Goal: Task Accomplishment & Management: Manage account settings

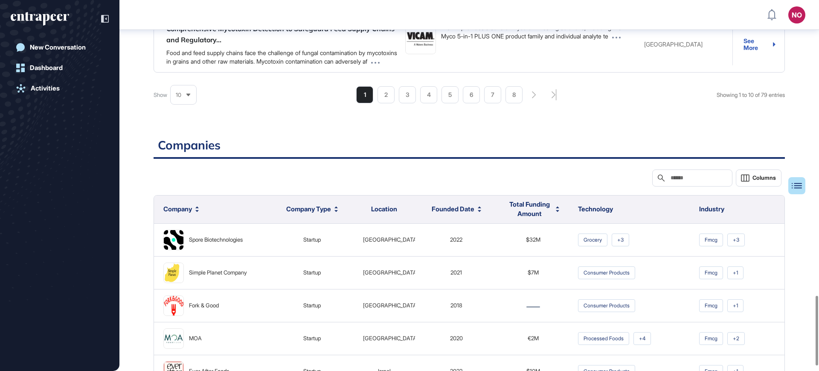
scroll to position [1269, 0]
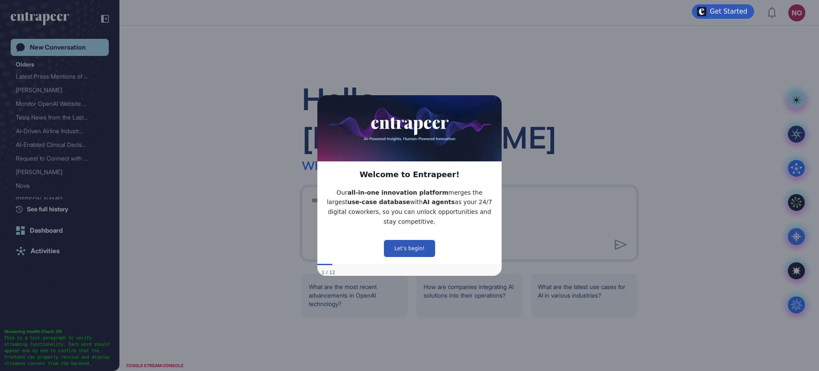
drag, startPoint x: 497, startPoint y: 102, endPoint x: 814, endPoint y: 197, distance: 331.7
click at [497, 97] on icon "Close Preview" at bounding box center [496, 95] width 3 height 3
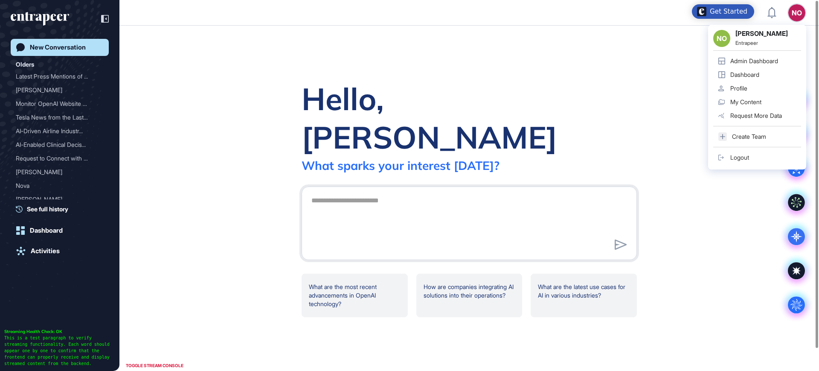
click at [778, 61] on div "Admin Dashboard" at bounding box center [754, 61] width 48 height 7
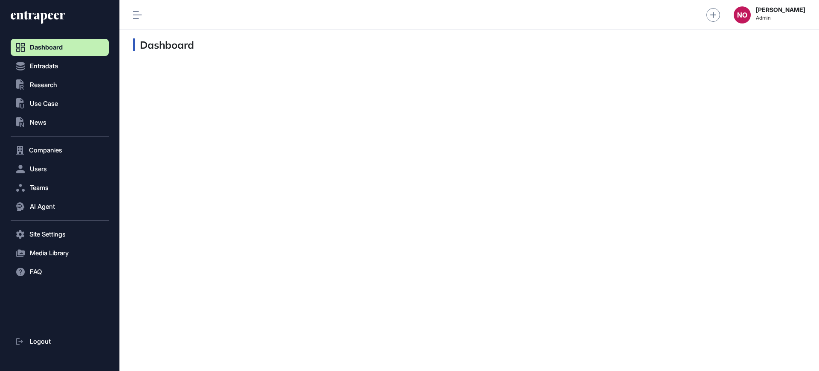
scroll to position [0, 0]
click at [44, 149] on span "Companies" at bounding box center [45, 150] width 33 height 7
click at [44, 165] on span "Company List" at bounding box center [46, 168] width 37 height 7
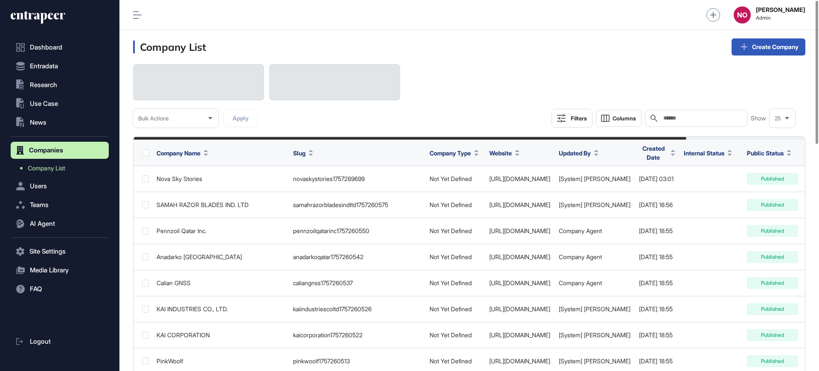
click at [667, 113] on div "Search" at bounding box center [696, 118] width 102 height 17
paste input "**********"
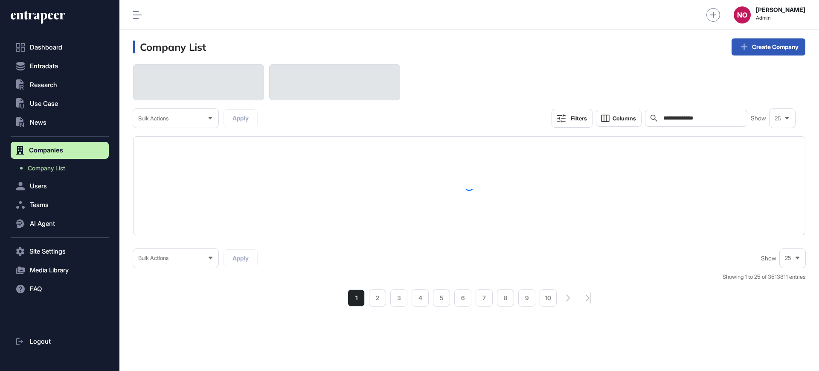
type input "**********"
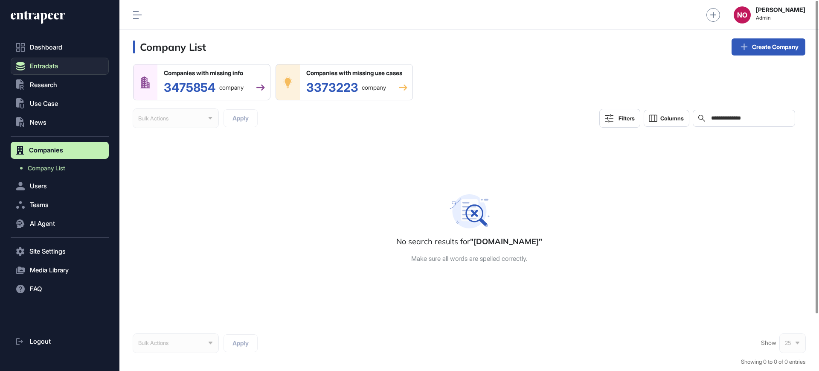
click at [43, 70] on button "Entradata" at bounding box center [60, 66] width 98 height 17
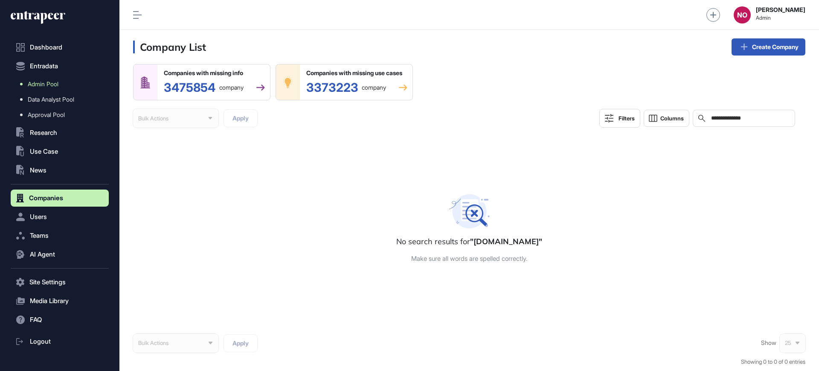
click at [47, 81] on span "Admin Pool" at bounding box center [43, 84] width 31 height 7
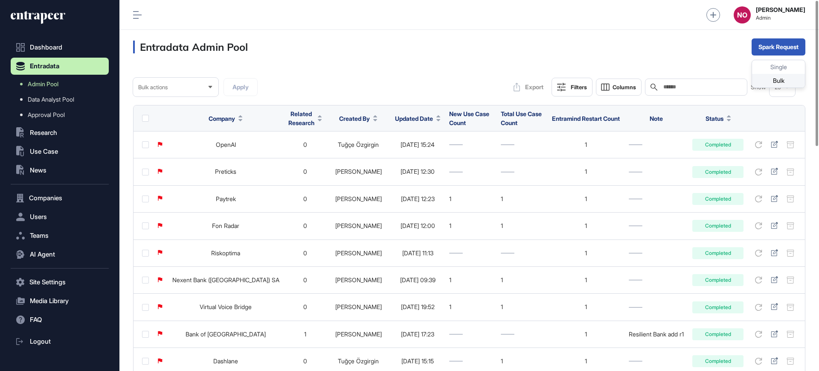
click at [761, 79] on div "Bulk" at bounding box center [778, 81] width 53 height 14
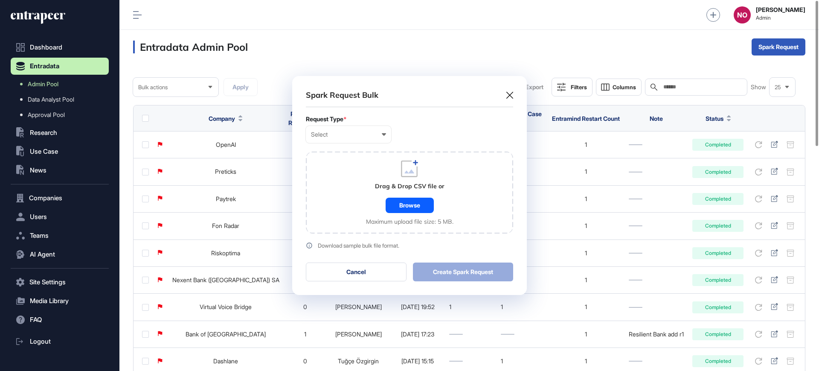
scroll to position [0, 4]
click at [351, 143] on form "Request Type * Select User Company Customer Request ID Drag & Drop CSV file or …" at bounding box center [409, 182] width 207 height 133
click at [351, 142] on div "Select User Company Customer Request ID" at bounding box center [348, 134] width 85 height 17
click at [0, 0] on div "Company" at bounding box center [0, 0] width 0 height 0
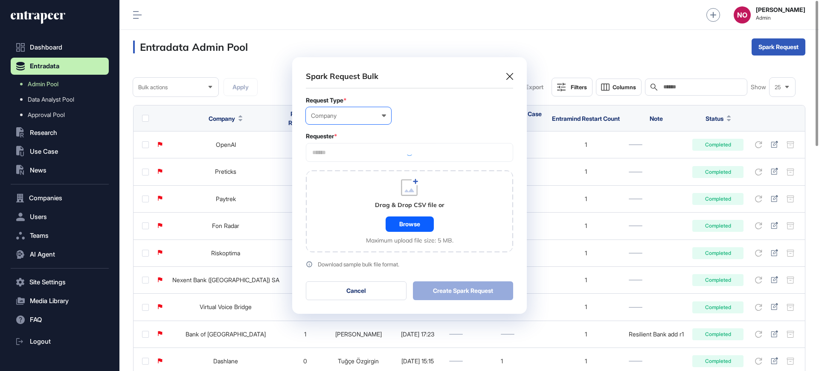
scroll to position [256, 235]
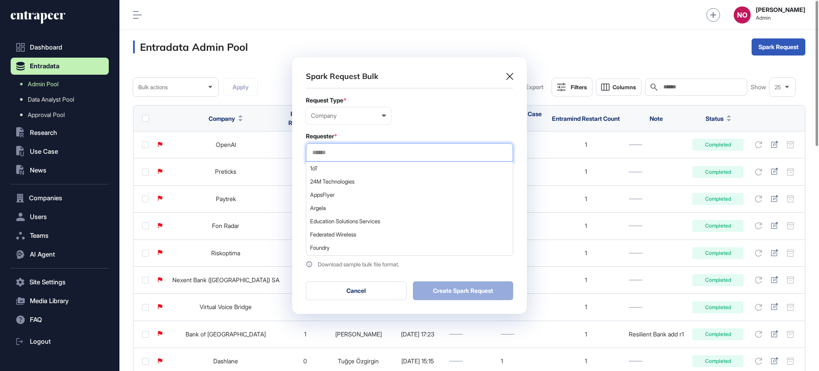
click at [335, 149] on input "text" at bounding box center [409, 152] width 196 height 7
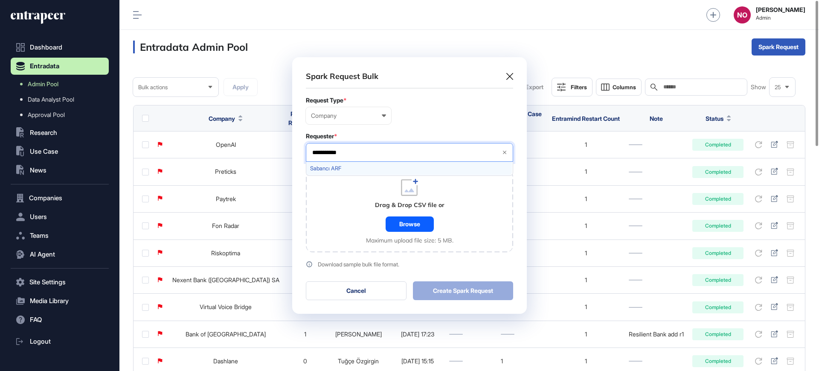
type input "**********"
click at [342, 174] on div "Sabancı ARF" at bounding box center [409, 168] width 206 height 13
click at [353, 228] on div "Drag & Drop CSV file or Browse Maximum upload file size: 5 MB." at bounding box center [409, 211] width 207 height 82
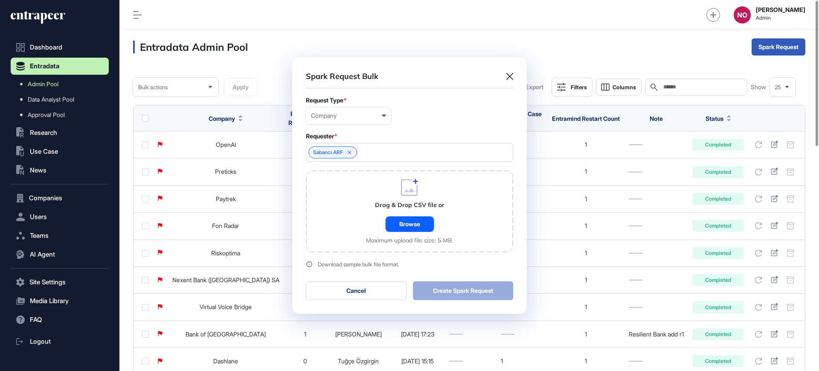
click at [392, 224] on div "Browse" at bounding box center [410, 223] width 48 height 15
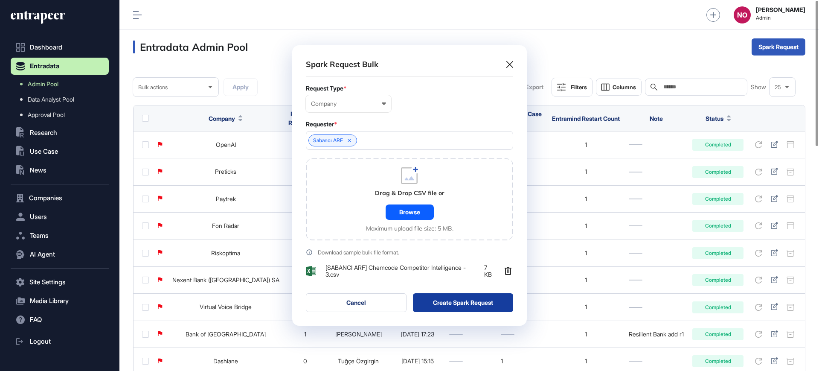
click at [445, 303] on button "Create Spark Request" at bounding box center [463, 302] width 101 height 19
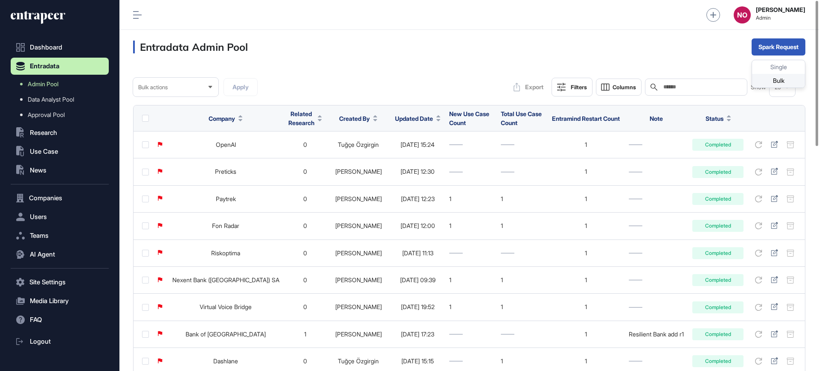
click at [783, 82] on div "Bulk" at bounding box center [778, 81] width 53 height 14
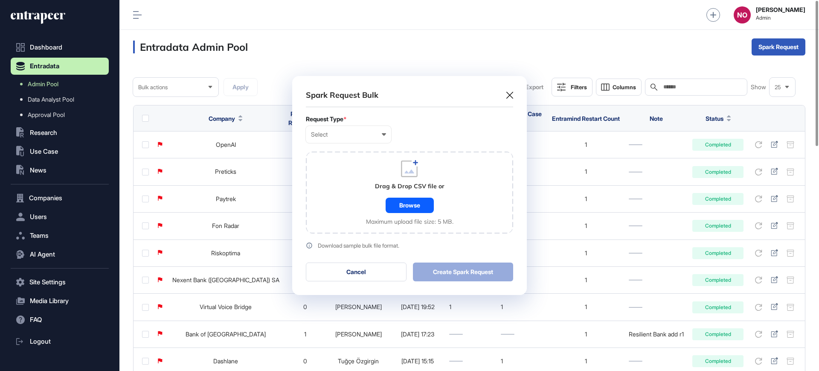
scroll to position [0, 4]
click at [352, 142] on div "Select User Company Customer Request ID" at bounding box center [348, 134] width 85 height 17
click at [0, 0] on div "Company" at bounding box center [0, 0] width 0 height 0
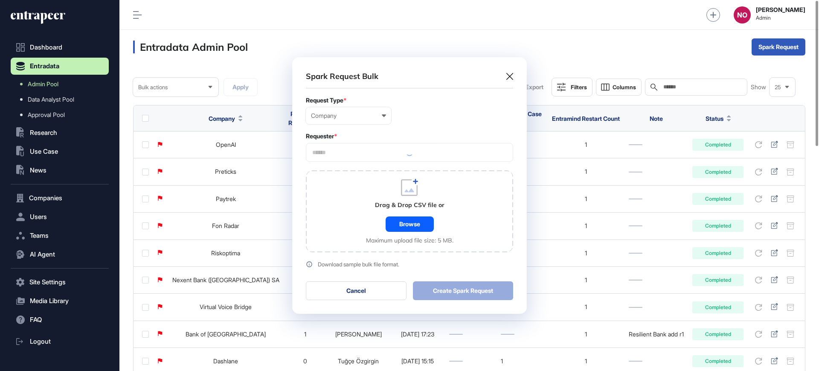
scroll to position [256, 235]
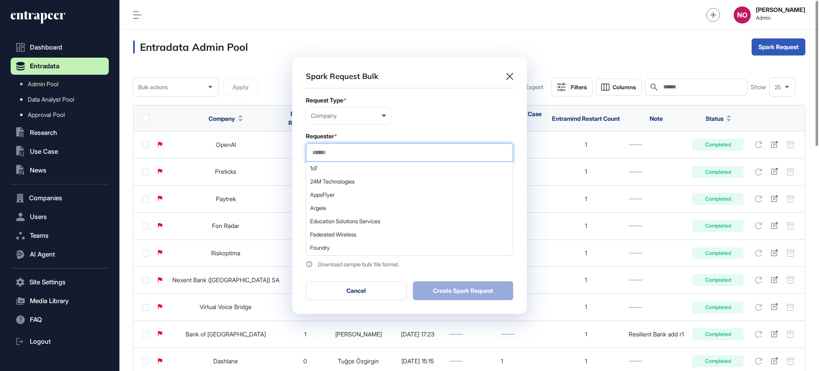
click at [358, 151] on input "text" at bounding box center [409, 152] width 196 height 7
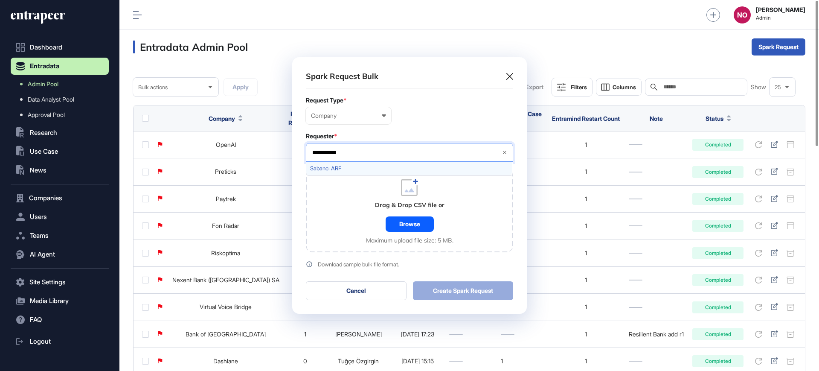
type input "**********"
drag, startPoint x: 352, startPoint y: 165, endPoint x: 360, endPoint y: 214, distance: 49.7
click at [352, 168] on span "Sabancı ARF" at bounding box center [409, 168] width 198 height 6
drag, startPoint x: 359, startPoint y: 218, endPoint x: 376, endPoint y: 221, distance: 17.3
click at [359, 219] on div "Drag & Drop CSV file or Browse Maximum upload file size: 5 MB." at bounding box center [409, 211] width 207 height 82
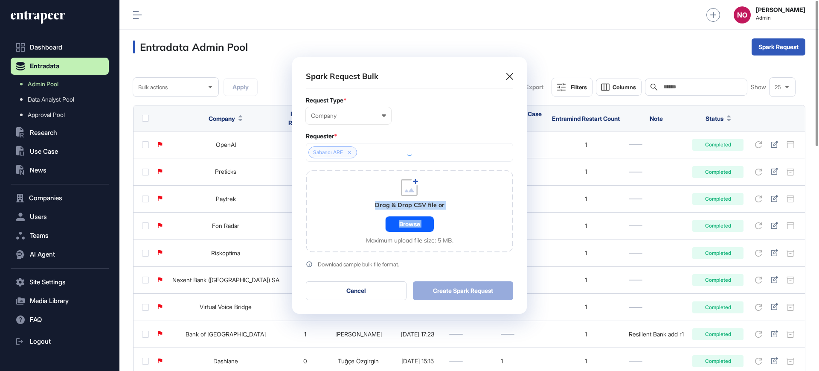
click at [423, 231] on div "Browse" at bounding box center [410, 223] width 48 height 15
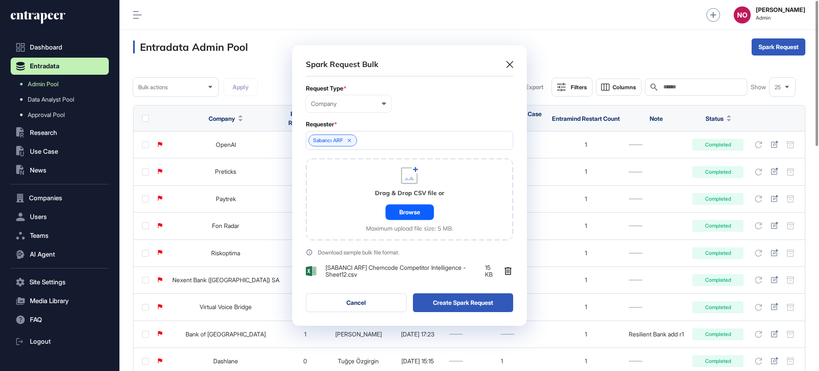
scroll to position [280, 235]
click at [446, 311] on button "Create Spark Request" at bounding box center [463, 302] width 101 height 19
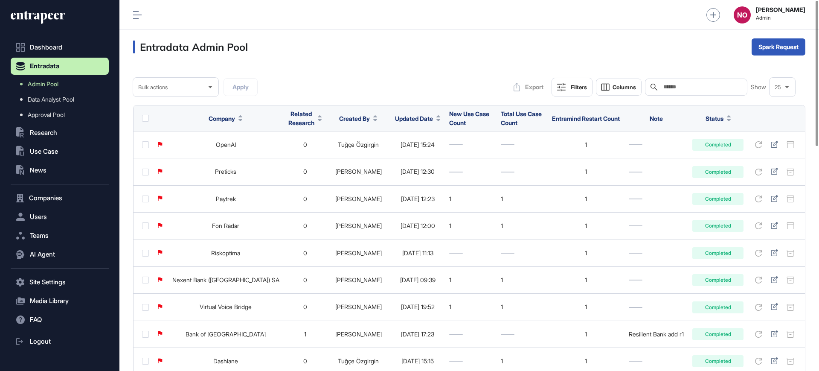
click at [395, 115] on span "Updated Date" at bounding box center [414, 118] width 38 height 9
click at [400, 159] on div "Sort Descending" at bounding box center [398, 154] width 53 height 12
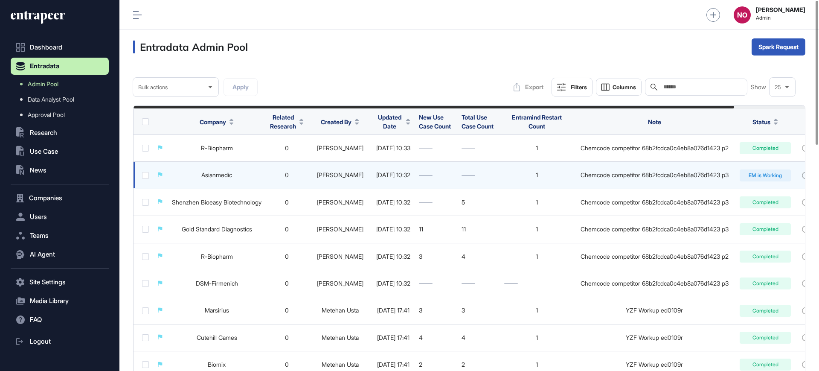
click at [227, 173] on link "Asianmedic" at bounding box center [216, 174] width 31 height 7
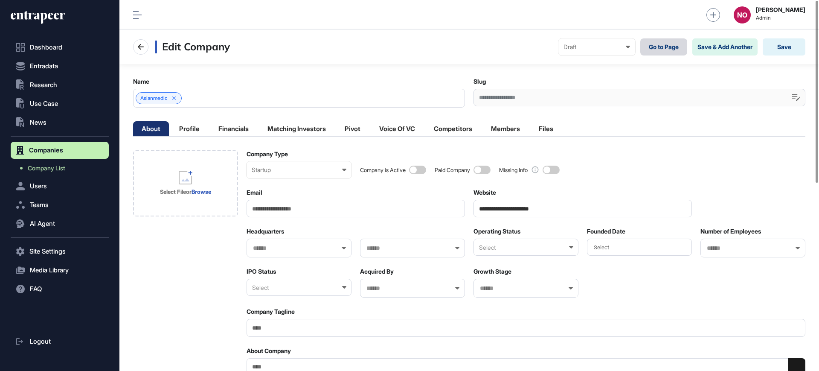
click at [663, 51] on link "Go to Page" at bounding box center [663, 46] width 47 height 17
drag, startPoint x: 567, startPoint y: 46, endPoint x: 593, endPoint y: 84, distance: 46.0
click at [572, 52] on div "Draft Draft Pending Review Published Private" at bounding box center [596, 46] width 77 height 17
click at [0, 0] on div "Published" at bounding box center [0, 0] width 0 height 0
click at [527, 252] on div "Select" at bounding box center [525, 246] width 105 height 17
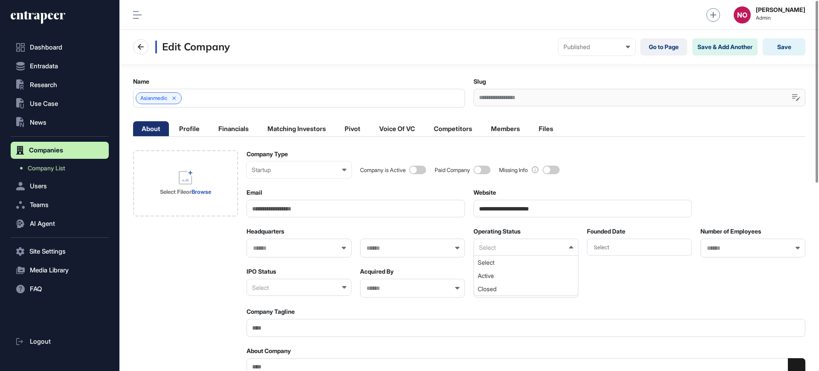
drag, startPoint x: 514, startPoint y: 278, endPoint x: 502, endPoint y: 279, distance: 11.6
click at [514, 279] on div "Active" at bounding box center [525, 275] width 103 height 13
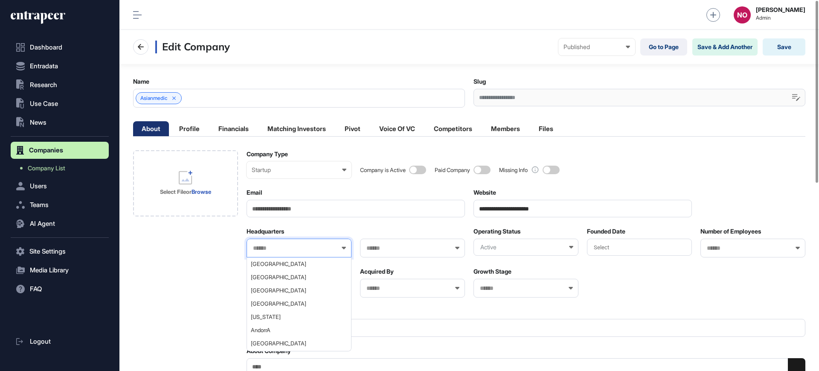
click at [296, 249] on input "text" at bounding box center [293, 247] width 83 height 7
type input "***"
click at [269, 266] on span "[GEOGRAPHIC_DATA]" at bounding box center [299, 264] width 96 height 6
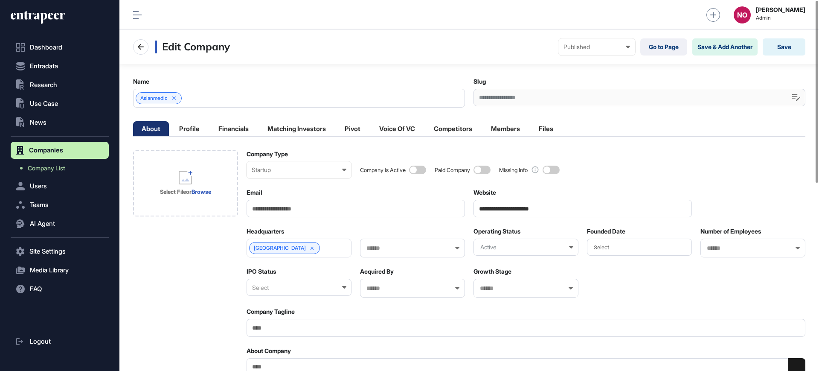
click at [277, 283] on div "Select" at bounding box center [299, 287] width 105 height 17
click at [278, 326] on div "Private" at bounding box center [298, 328] width 103 height 13
click at [152, 180] on div "Select File or Browse" at bounding box center [185, 183] width 67 height 68
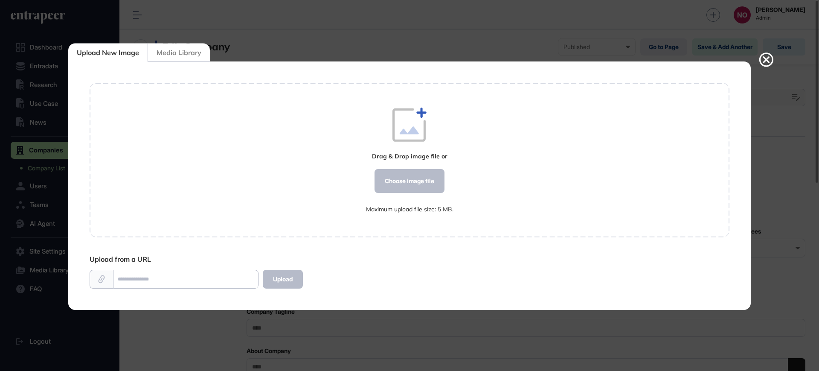
scroll to position [0, 0]
click at [399, 188] on div "Choose image file" at bounding box center [410, 181] width 70 height 24
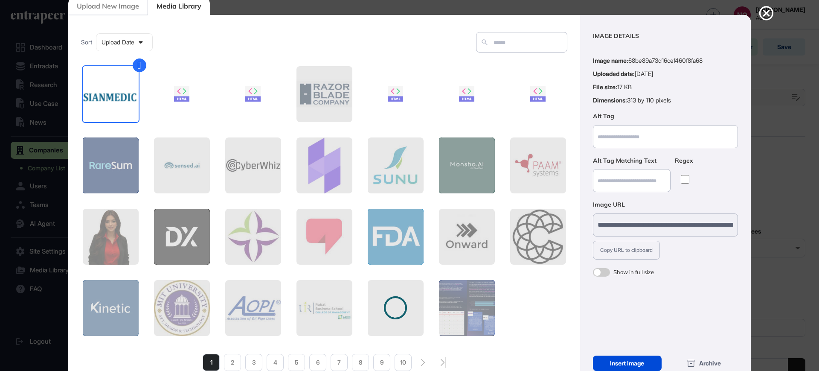
click at [630, 360] on div "Insert Image" at bounding box center [627, 362] width 69 height 15
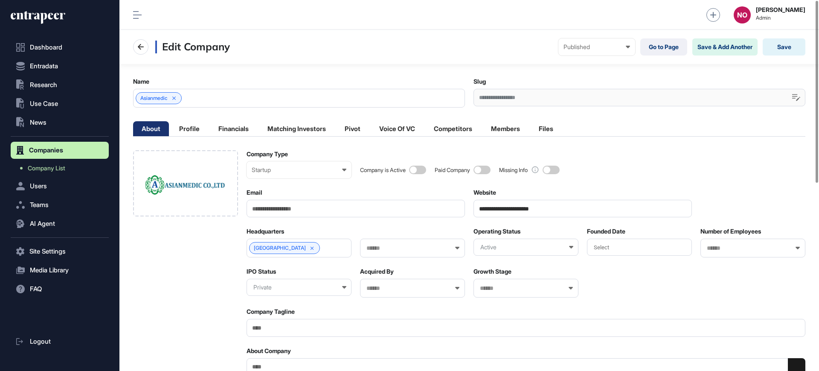
click at [282, 210] on input "Email" at bounding box center [356, 208] width 218 height 17
paste input "**********"
type input "**********"
drag, startPoint x: 389, startPoint y: 253, endPoint x: 391, endPoint y: 243, distance: 10.0
click at [389, 252] on div at bounding box center [412, 247] width 105 height 19
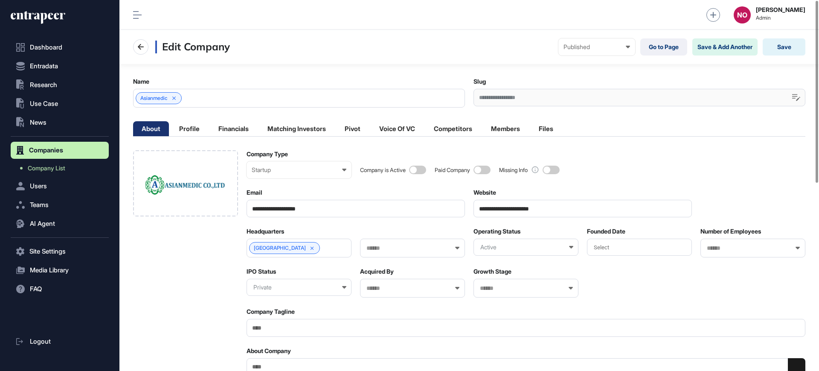
click at [391, 243] on div at bounding box center [412, 247] width 105 height 19
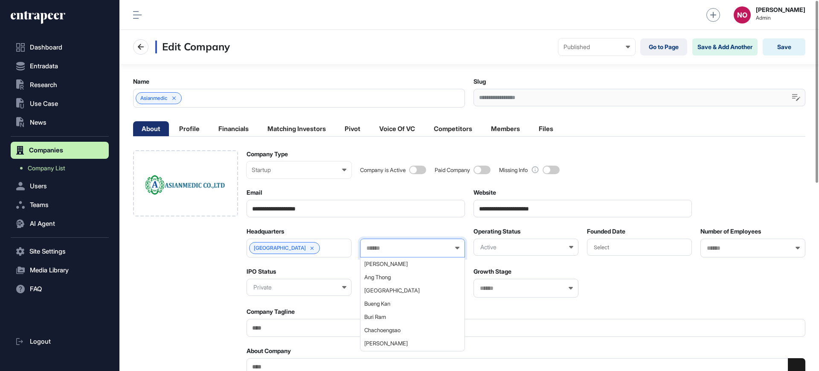
click at [391, 246] on input "text" at bounding box center [407, 247] width 83 height 7
click at [384, 292] on span "Bangkok" at bounding box center [412, 290] width 96 height 6
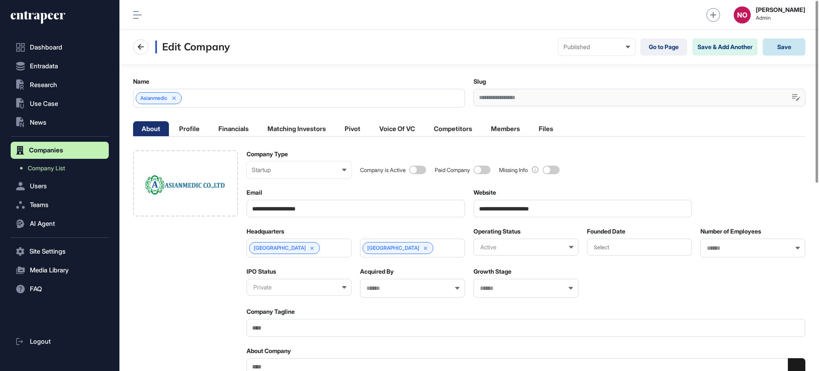
click at [777, 52] on button "Save" at bounding box center [784, 46] width 43 height 17
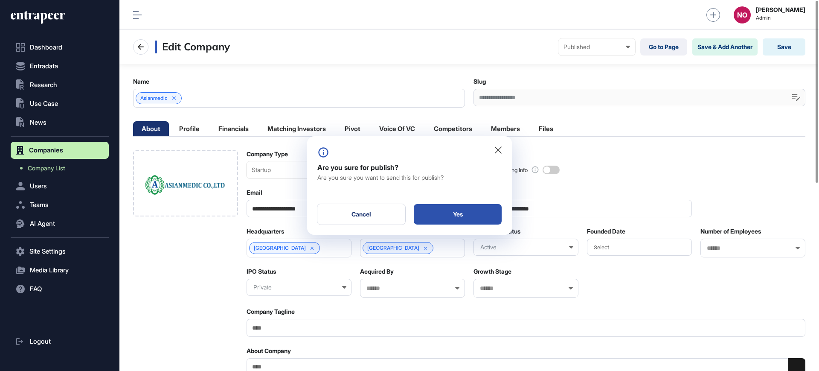
click at [465, 216] on div "Yes" at bounding box center [458, 214] width 88 height 20
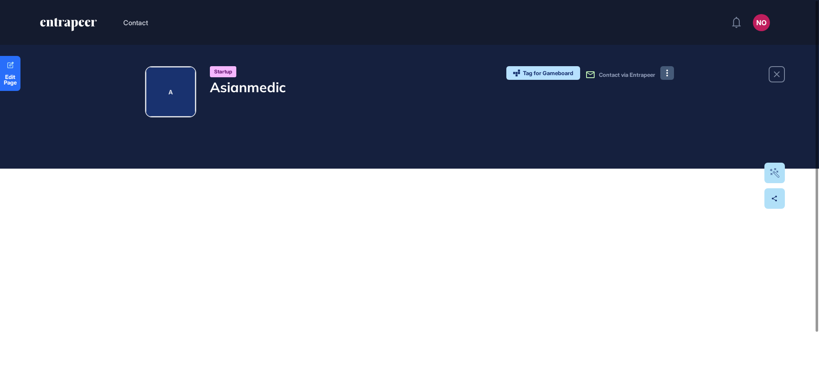
click at [666, 71] on icon at bounding box center [667, 73] width 2 height 7
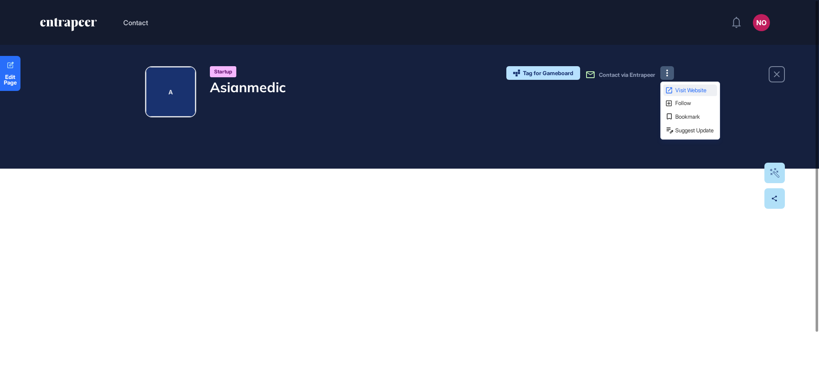
click at [669, 87] on icon at bounding box center [669, 90] width 6 height 6
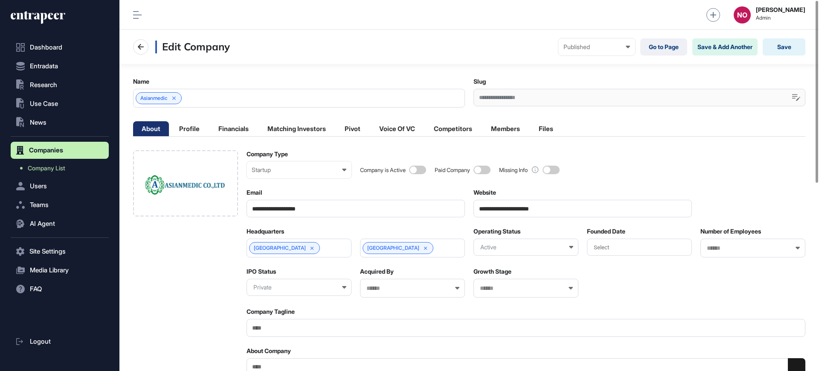
click at [301, 357] on div "About Company" at bounding box center [526, 372] width 559 height 50
click at [294, 364] on textarea "About Company" at bounding box center [526, 377] width 559 height 39
paste textarea "**********"
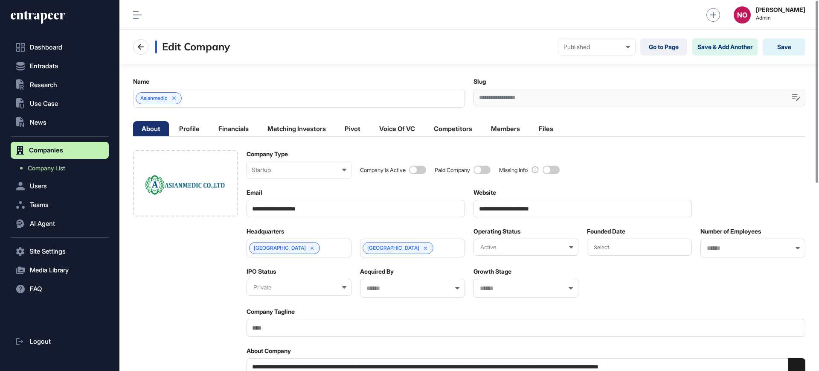
type textarea "**********"
click at [785, 52] on button "Save" at bounding box center [784, 46] width 43 height 17
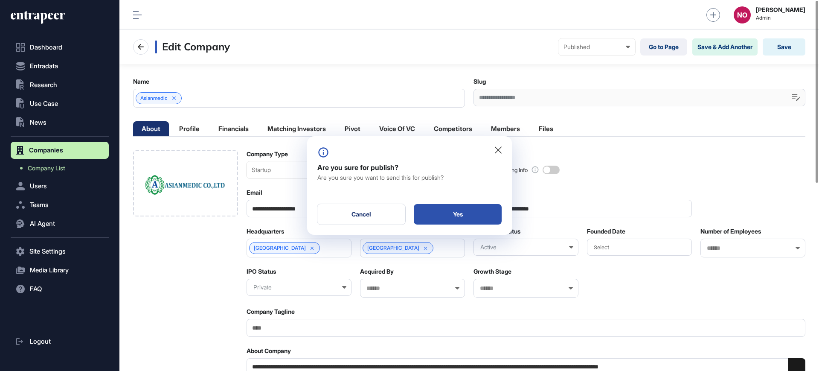
click at [500, 223] on div "Yes" at bounding box center [458, 214] width 88 height 20
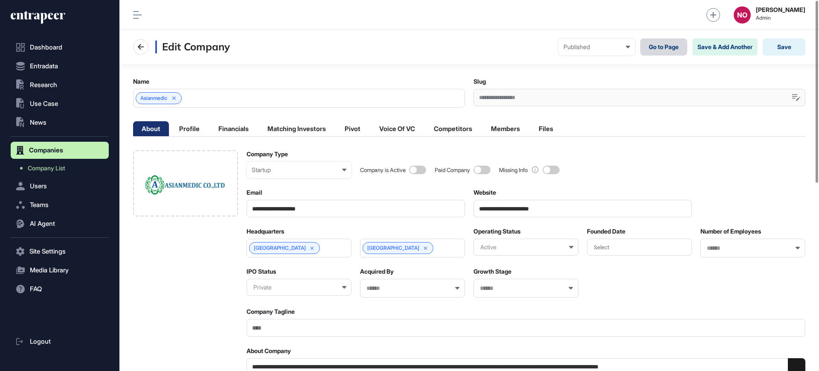
click at [680, 47] on link "Go to Page" at bounding box center [663, 46] width 47 height 17
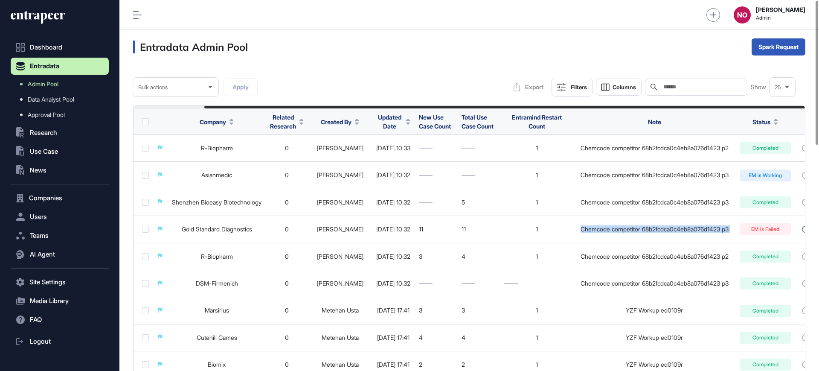
scroll to position [0, 79]
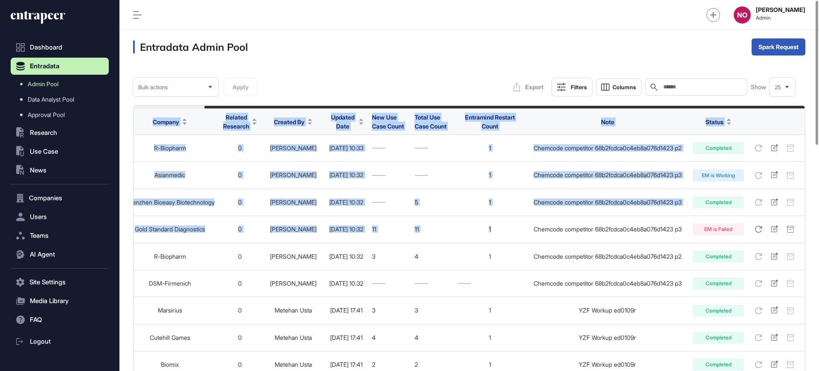
drag, startPoint x: 595, startPoint y: 229, endPoint x: 819, endPoint y: 221, distance: 223.2
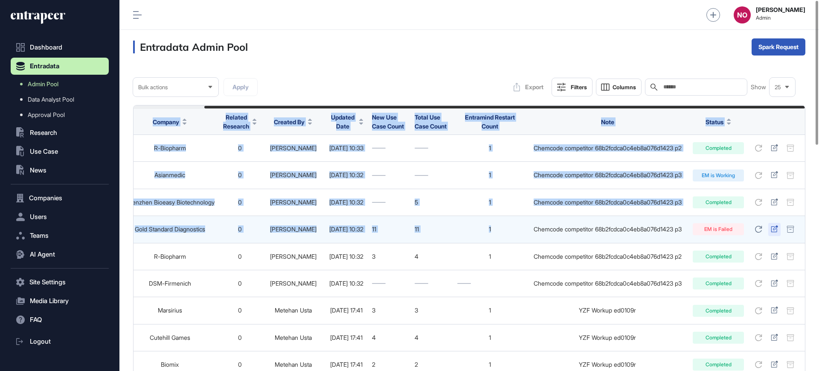
click at [774, 229] on icon at bounding box center [774, 228] width 7 height 7
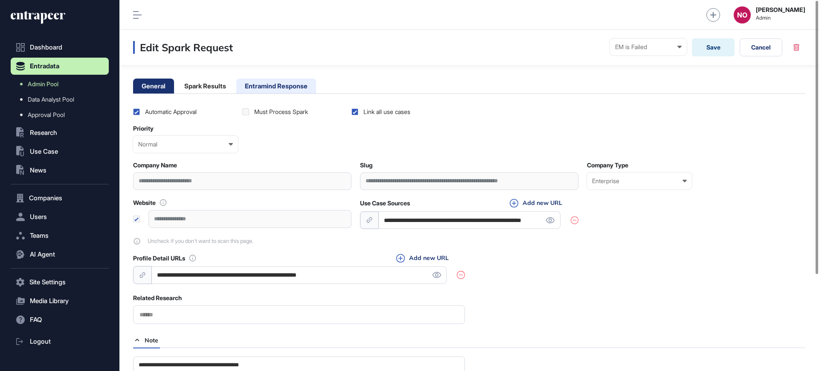
click at [263, 89] on li "Entramind Response" at bounding box center [276, 85] width 80 height 15
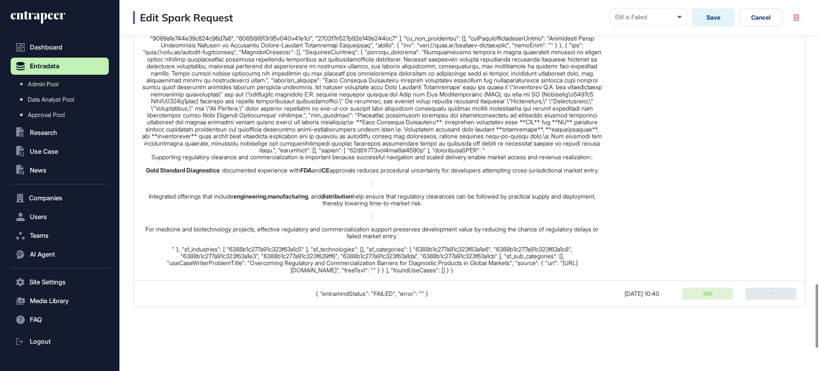
scroll to position [1775, 0]
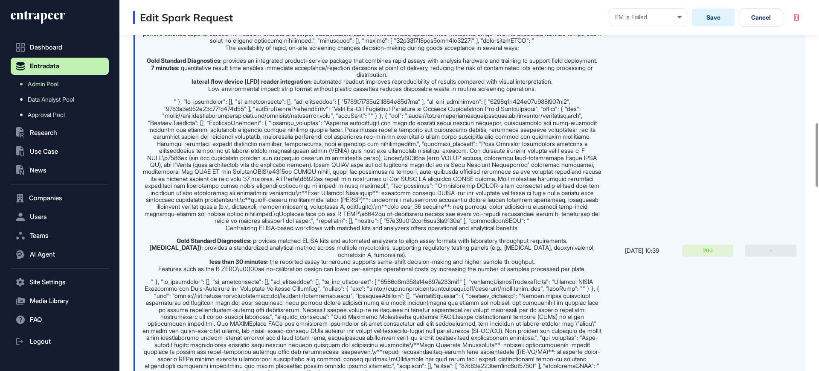
scroll to position [0, 0]
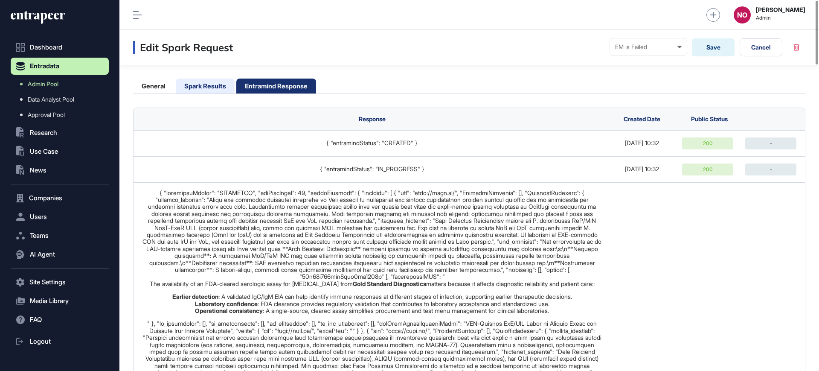
click at [217, 85] on li "Spark Results" at bounding box center [205, 85] width 59 height 15
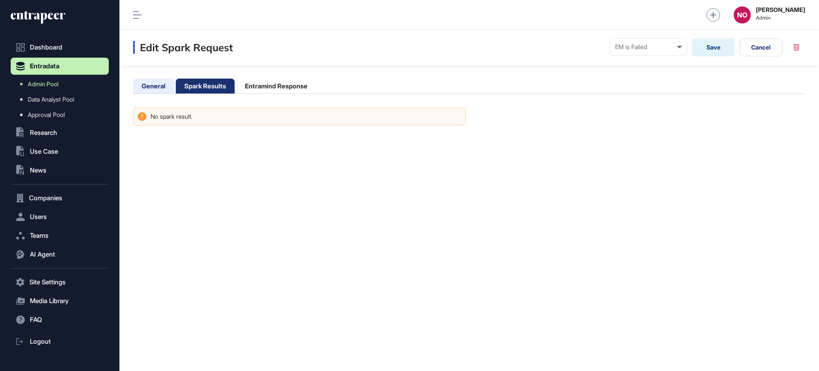
click at [154, 88] on li "General" at bounding box center [153, 85] width 41 height 15
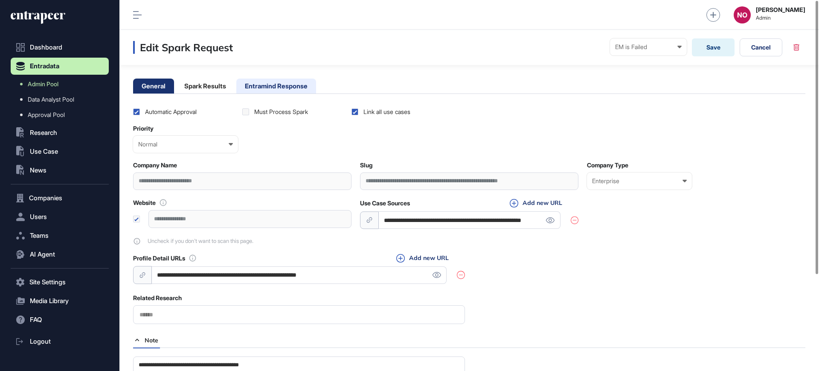
click at [274, 88] on li "Entramind Response" at bounding box center [276, 85] width 80 height 15
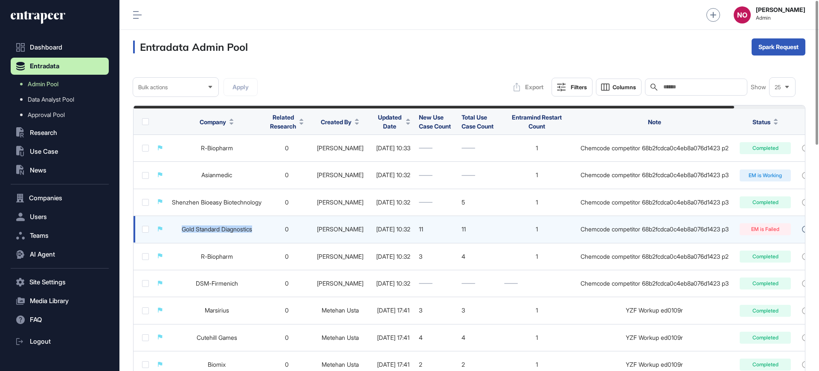
drag, startPoint x: 195, startPoint y: 228, endPoint x: 271, endPoint y: 230, distance: 76.4
click at [271, 230] on tr "Gold Standard Diagnostics 0 Naciye Ozcan 2025-09-08 10:32 11 11 1 Chemcode comp…" at bounding box center [493, 229] width 718 height 27
click at [232, 224] on td "Gold Standard Diagnostics" at bounding box center [217, 229] width 98 height 27
click at [232, 227] on link "Gold Standard Diagnostics" at bounding box center [217, 228] width 70 height 7
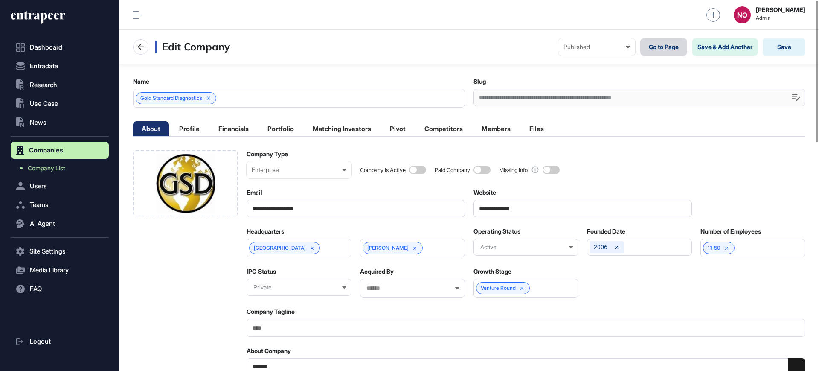
click at [670, 50] on link "Go to Page" at bounding box center [663, 46] width 47 height 17
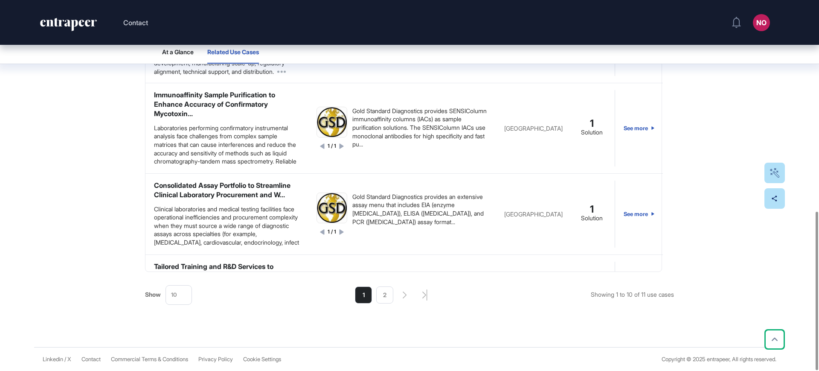
scroll to position [634, 0]
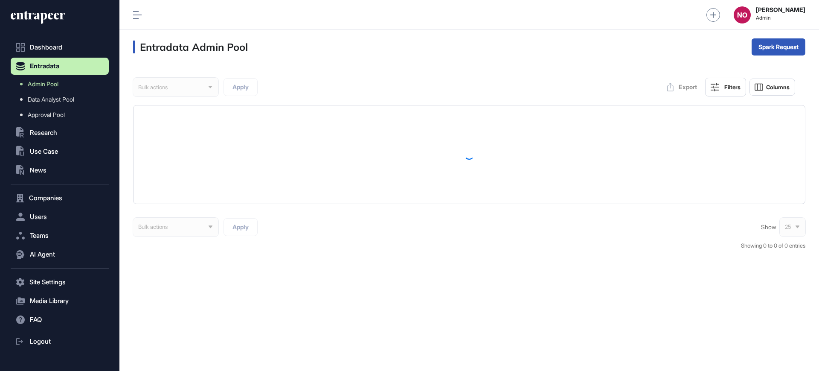
scroll to position [0, 0]
